Goal: Navigation & Orientation: Find specific page/section

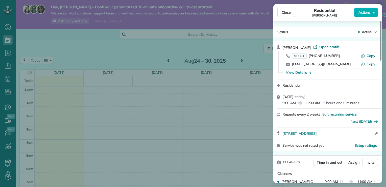
scroll to position [77, 0]
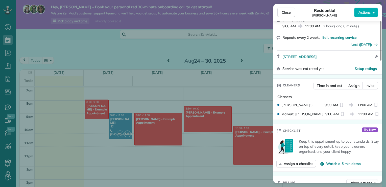
click at [48, 124] on div "Close Residential Brayan Echavarria Actions Status Active Brayan Echavarria · O…" at bounding box center [193, 93] width 386 height 187
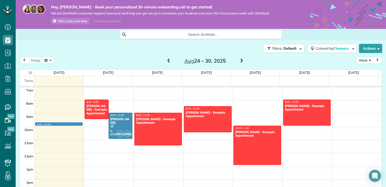
click at [48, 124] on div "12am 1am 2am 3am 4am 5am 6am 7am 8am 9am 10am 11am 12pm 1pm 2pm 3pm 4pm 5pm 6pm…" at bounding box center [201, 152] width 362 height 315
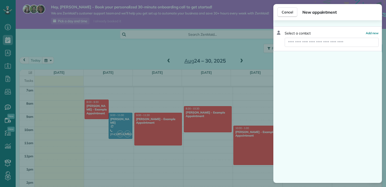
drag, startPoint x: 49, startPoint y: 122, endPoint x: 13, endPoint y: 97, distance: 43.8
click at [10, 28] on div "Cancel New appointment Select a contact Add new" at bounding box center [193, 93] width 386 height 187
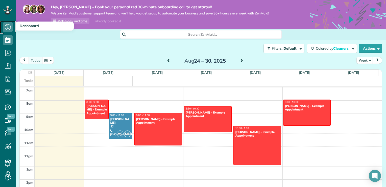
click at [10, 26] on icon at bounding box center [8, 27] width 10 height 10
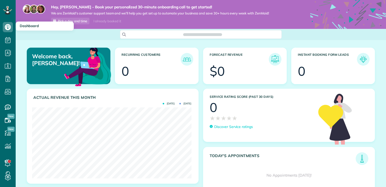
scroll to position [71, 159]
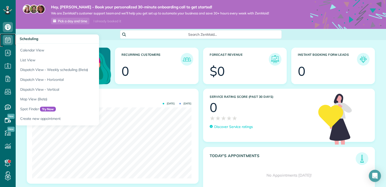
click at [11, 38] on icon at bounding box center [8, 40] width 10 height 10
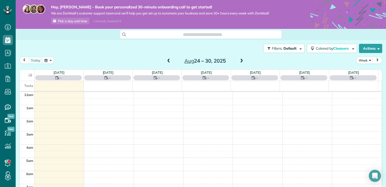
scroll to position [92, 0]
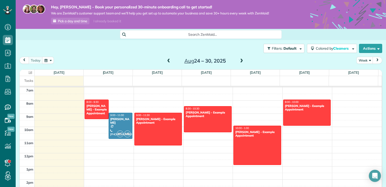
click at [18, 36] on div "Search ZenMaid…" at bounding box center [201, 34] width 371 height 9
click at [114, 124] on div at bounding box center [120, 126] width 23 height 26
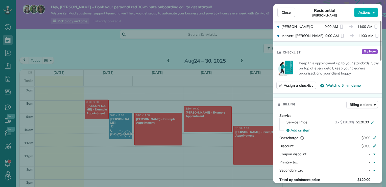
scroll to position [156, 0]
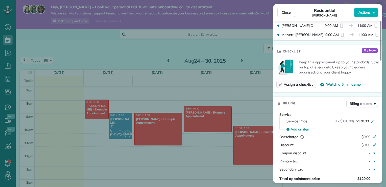
click at [302, 84] on span "Assign a checklist" at bounding box center [298, 84] width 29 height 5
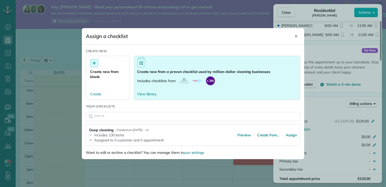
click at [184, 82] on div at bounding box center [184, 80] width 9 height 6
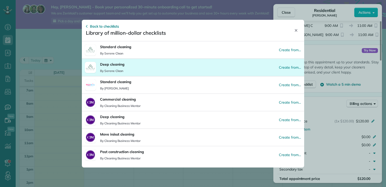
click at [136, 69] on button "Deep cleaning By Serene Clean Create from…" at bounding box center [193, 66] width 223 height 17
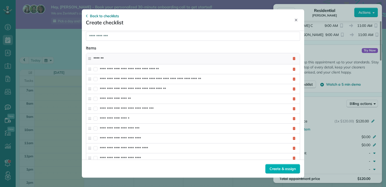
scroll to position [12, 0]
drag, startPoint x: 140, startPoint y: 128, endPoint x: 137, endPoint y: 129, distance: 2.8
click at [137, 129] on input "**********" at bounding box center [194, 128] width 189 height 10
click at [137, 127] on input "**********" at bounding box center [194, 128] width 189 height 10
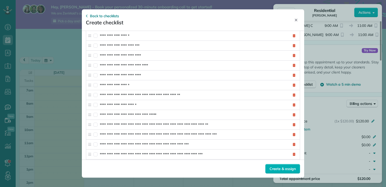
scroll to position [94, 0]
click at [137, 129] on input "**********" at bounding box center [194, 134] width 189 height 10
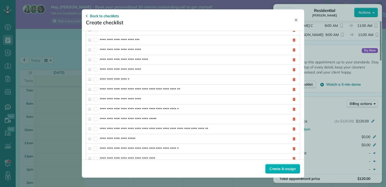
scroll to position [441, 0]
click at [137, 125] on input "**********" at bounding box center [194, 129] width 189 height 10
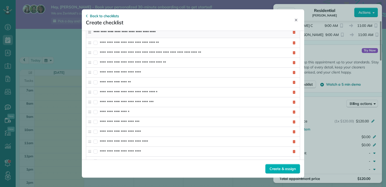
scroll to position [960, 0]
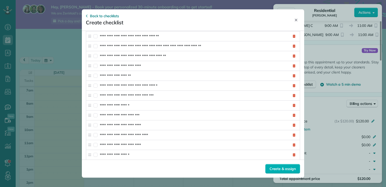
click at [137, 140] on input "**********" at bounding box center [194, 145] width 189 height 10
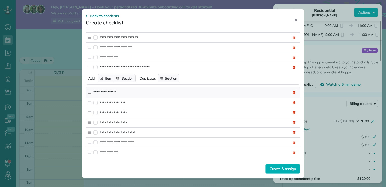
scroll to position [1323, 0]
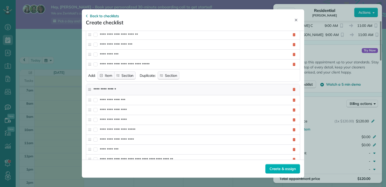
click at [156, 85] on input "**********" at bounding box center [189, 89] width 193 height 9
click at [130, 125] on input "**********" at bounding box center [194, 130] width 189 height 10
click at [149, 85] on input "**********" at bounding box center [189, 89] width 193 height 9
click at [129, 125] on input "**********" at bounding box center [194, 130] width 189 height 10
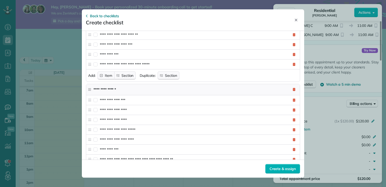
click at [129, 125] on input "**********" at bounding box center [194, 130] width 189 height 10
click at [138, 144] on input "**********" at bounding box center [194, 149] width 189 height 10
drag, startPoint x: 150, startPoint y: 156, endPoint x: 149, endPoint y: 161, distance: 4.4
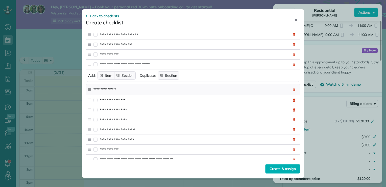
click at [149, 160] on div "**********" at bounding box center [193, 93] width 223 height 168
drag, startPoint x: 149, startPoint y: 161, endPoint x: 135, endPoint y: 168, distance: 15.6
click at [135, 168] on footer "Create & assign" at bounding box center [193, 168] width 223 height 18
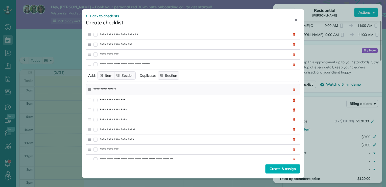
click at [135, 168] on footer "Create & assign" at bounding box center [193, 168] width 223 height 18
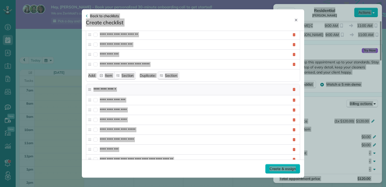
drag, startPoint x: 135, startPoint y: 168, endPoint x: 131, endPoint y: 154, distance: 14.0
click at [131, 154] on div "**********" at bounding box center [193, 93] width 223 height 168
drag, startPoint x: 131, startPoint y: 154, endPoint x: 127, endPoint y: 174, distance: 20.3
click at [127, 174] on footer "Create & assign" at bounding box center [193, 168] width 223 height 18
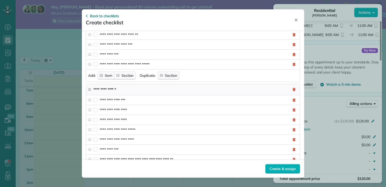
click at [239, 172] on footer "Create & assign" at bounding box center [193, 168] width 223 height 18
click at [280, 172] on div "Create & assign" at bounding box center [283, 169] width 35 height 10
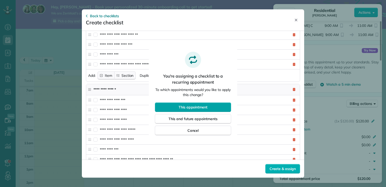
click at [194, 109] on span "This appointment" at bounding box center [193, 106] width 29 height 5
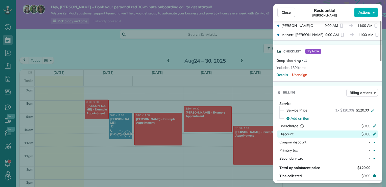
click at [285, 136] on span "Discount" at bounding box center [287, 134] width 14 height 5
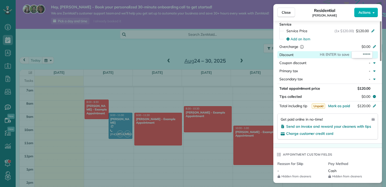
click at [285, 136] on div "Service Service Price (1x $120.00) $120.00 Add an item Overcharge $0.00 Discoun…" at bounding box center [328, 81] width 109 height 123
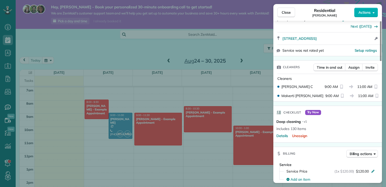
scroll to position [95, 0]
click at [309, 148] on div "Billing Billing actions" at bounding box center [328, 152] width 109 height 13
click at [0, 81] on html "Dashboard Scheduling Calendar View List View Dispatch View - Weekly scheduling …" at bounding box center [193, 93] width 386 height 187
drag, startPoint x: 181, startPoint y: 133, endPoint x: 197, endPoint y: 121, distance: 19.7
click at [189, 126] on div "Close Residential Brayan Echavarria Actions Status Active Brayan Echavarria · O…" at bounding box center [193, 93] width 386 height 187
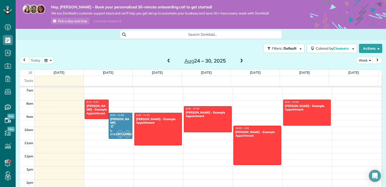
click at [113, 126] on div at bounding box center [120, 126] width 23 height 26
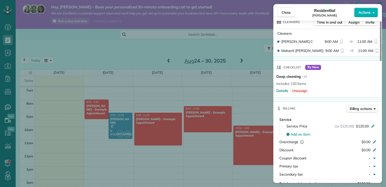
scroll to position [152, 0]
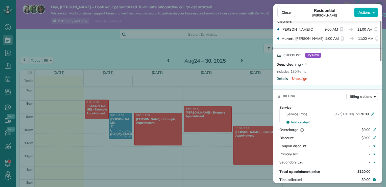
click at [284, 79] on span "Details" at bounding box center [283, 78] width 12 height 5
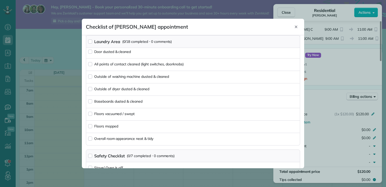
scroll to position [1625, 0]
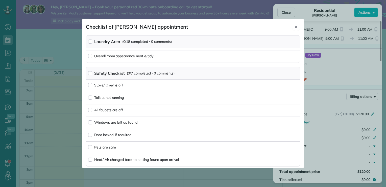
click at [296, 27] on icon "Close" at bounding box center [296, 27] width 3 height 3
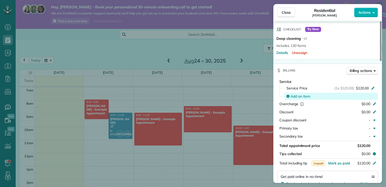
scroll to position [203, 0]
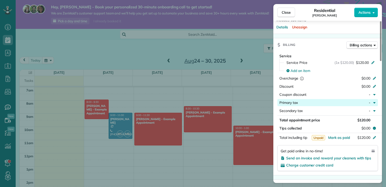
click at [298, 105] on span "Primary tax" at bounding box center [289, 102] width 18 height 5
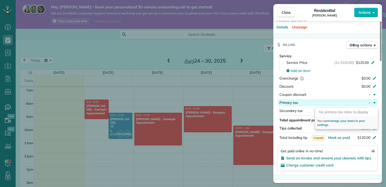
click at [373, 104] on icon "button" at bounding box center [375, 102] width 4 height 4
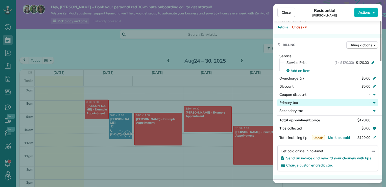
click at [375, 104] on icon "button" at bounding box center [375, 102] width 4 height 4
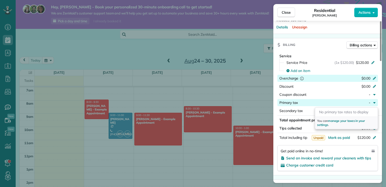
click at [309, 77] on div "Overcharge" at bounding box center [302, 78] width 44 height 5
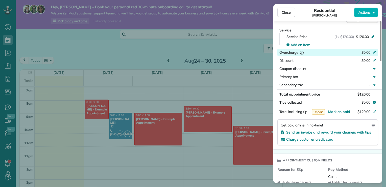
scroll to position [280, 0]
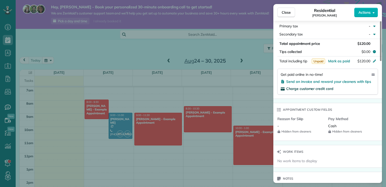
click at [291, 91] on span "Charge customer credit card" at bounding box center [310, 88] width 47 height 5
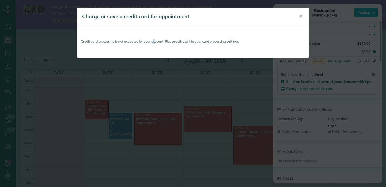
click at [147, 79] on div "Charge or save a credit card for appointment ✕ Credit card processing is not ac…" at bounding box center [193, 93] width 386 height 187
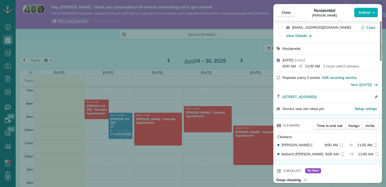
scroll to position [0, 0]
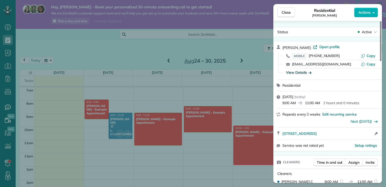
click at [302, 74] on div "View Details" at bounding box center [299, 72] width 26 height 5
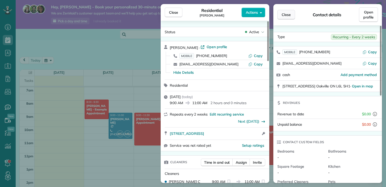
click at [284, 15] on span "Close" at bounding box center [286, 14] width 9 height 5
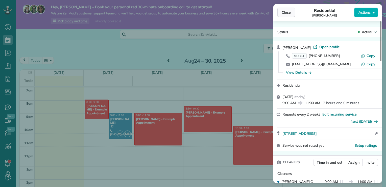
click at [281, 12] on button "Close" at bounding box center [287, 13] width 18 height 10
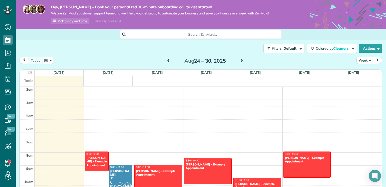
scroll to position [66, 0]
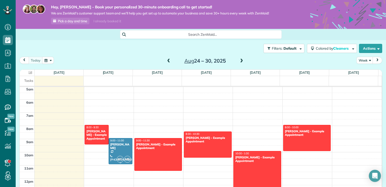
click at [113, 151] on div at bounding box center [120, 151] width 23 height 26
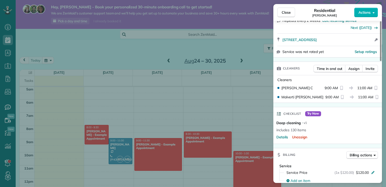
scroll to position [102, 0]
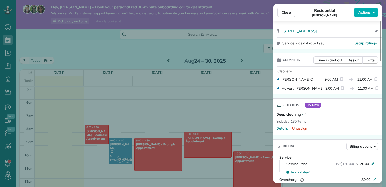
click at [283, 104] on div "Checklist Try Now" at bounding box center [299, 104] width 45 height 5
click at [282, 130] on span "Details" at bounding box center [283, 128] width 12 height 5
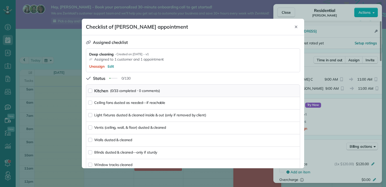
click at [88, 80] on div at bounding box center [88, 78] width 5 height 5
click at [111, 67] on span "Edit" at bounding box center [111, 66] width 6 height 5
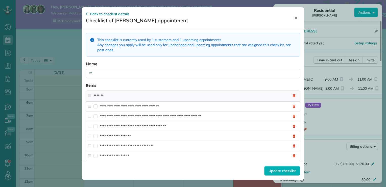
type div "*"
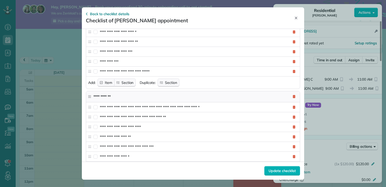
scroll to position [1163, 0]
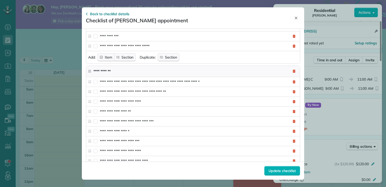
type div "**********"
click at [297, 18] on icon "Close" at bounding box center [296, 18] width 4 height 4
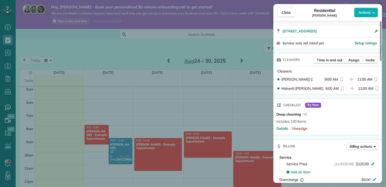
click at [254, 23] on div "Close Residential Brayan Echavarria Actions Status Active Brayan Echavarria · O…" at bounding box center [193, 93] width 386 height 187
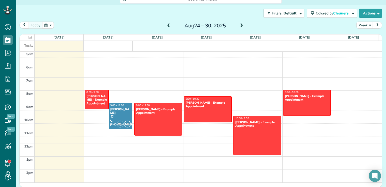
scroll to position [35, 0]
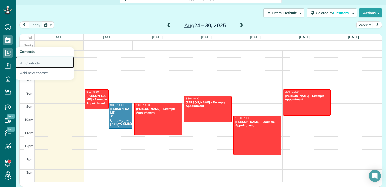
click at [26, 63] on link "All Contacts" at bounding box center [45, 62] width 58 height 12
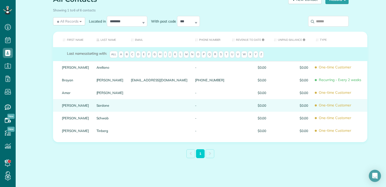
scroll to position [56, 0]
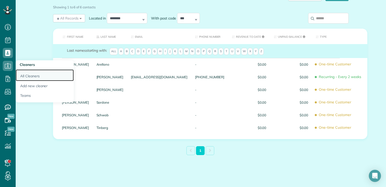
click at [31, 77] on link "All Cleaners" at bounding box center [45, 75] width 58 height 12
click at [33, 74] on link "All Cleaners" at bounding box center [45, 75] width 58 height 12
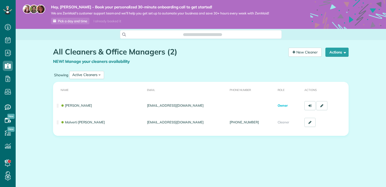
scroll to position [2, 2]
click at [20, 79] on span "Payroll / Earnings" at bounding box center [35, 77] width 30 height 5
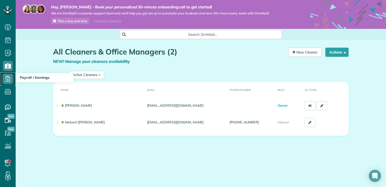
click at [9, 78] on icon at bounding box center [8, 79] width 10 height 10
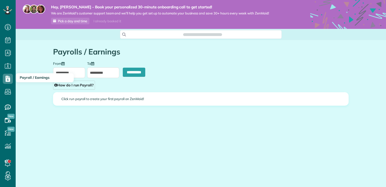
scroll to position [2, 2]
type input "**********"
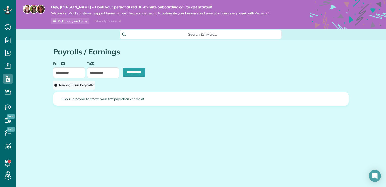
click at [82, 85] on link "How do I run Payroll?" at bounding box center [74, 84] width 42 height 9
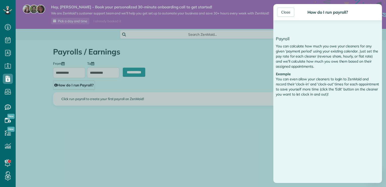
click at [100, 120] on div "Close How do I run payroll? Payroll You can calculate how much you owe your cle…" at bounding box center [193, 93] width 386 height 187
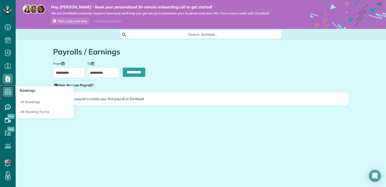
click at [8, 92] on icon at bounding box center [8, 91] width 10 height 10
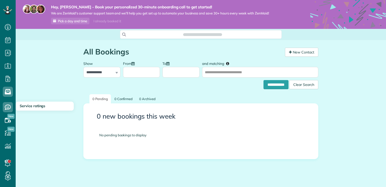
scroll to position [2, 2]
click at [114, 73] on div "**********" at bounding box center [101, 67] width 37 height 19
click at [115, 72] on div "**********" at bounding box center [101, 67] width 37 height 19
click at [6, 110] on icon at bounding box center [8, 107] width 10 height 10
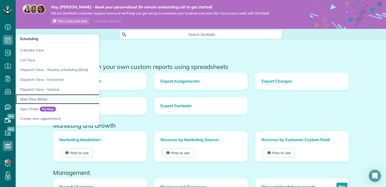
click at [44, 99] on link "Map View (Beta)" at bounding box center [79, 99] width 126 height 10
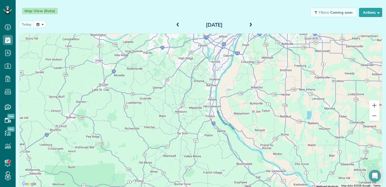
scroll to position [44, 0]
click at [43, 23] on button "button" at bounding box center [40, 23] width 13 height 7
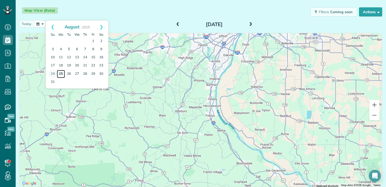
click at [61, 73] on link "25" at bounding box center [61, 74] width 8 height 8
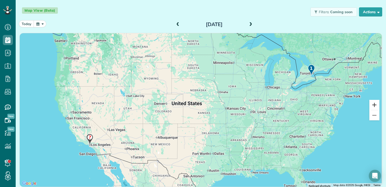
click at [370, 103] on button "Zoom in" at bounding box center [375, 105] width 10 height 10
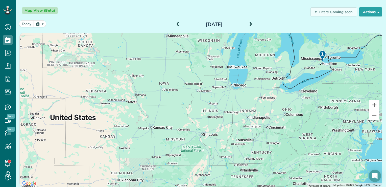
drag, startPoint x: 274, startPoint y: 101, endPoint x: 125, endPoint y: 125, distance: 150.6
click at [126, 125] on div at bounding box center [201, 109] width 363 height 153
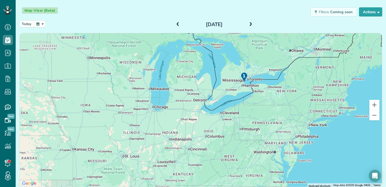
drag, startPoint x: 314, startPoint y: 82, endPoint x: 274, endPoint y: 100, distance: 43.8
click at [290, 101] on div at bounding box center [201, 109] width 363 height 153
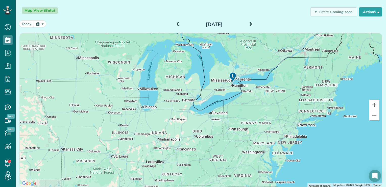
click at [230, 77] on img at bounding box center [233, 77] width 11 height 15
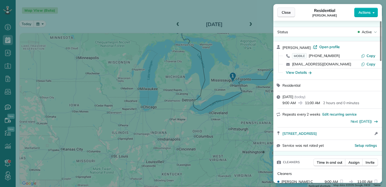
click at [283, 13] on span "Close" at bounding box center [286, 12] width 9 height 5
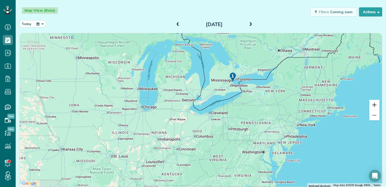
click at [370, 103] on button "Zoom in" at bounding box center [375, 105] width 10 height 10
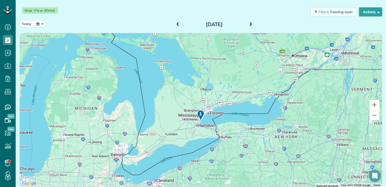
drag, startPoint x: 305, startPoint y: 84, endPoint x: 241, endPoint y: 148, distance: 91.0
click at [241, 148] on div at bounding box center [201, 109] width 363 height 153
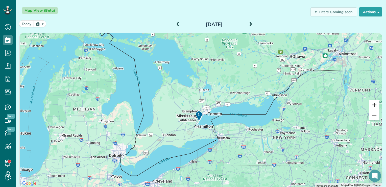
click at [370, 105] on button "Zoom in" at bounding box center [375, 105] width 10 height 10
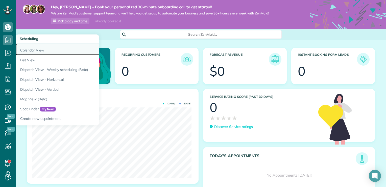
click at [28, 50] on link "Calendar View" at bounding box center [79, 50] width 126 height 12
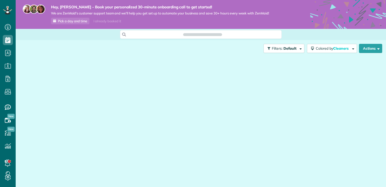
scroll to position [2, 2]
